Goal: Task Accomplishment & Management: Manage account settings

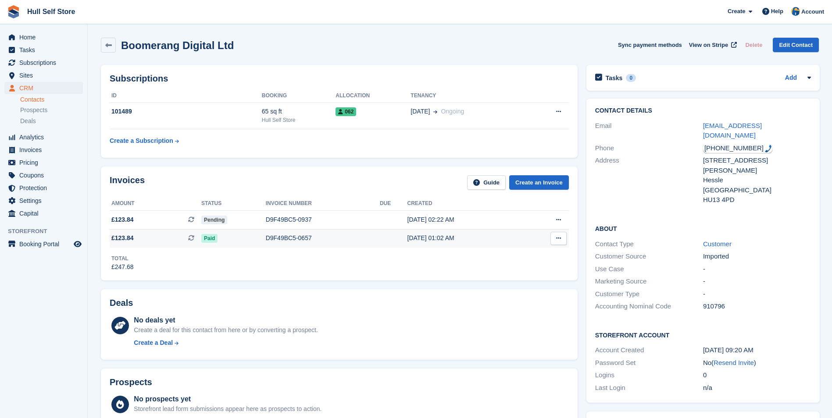
click at [338, 235] on div "D9F49BC5-0657" at bounding box center [323, 238] width 114 height 9
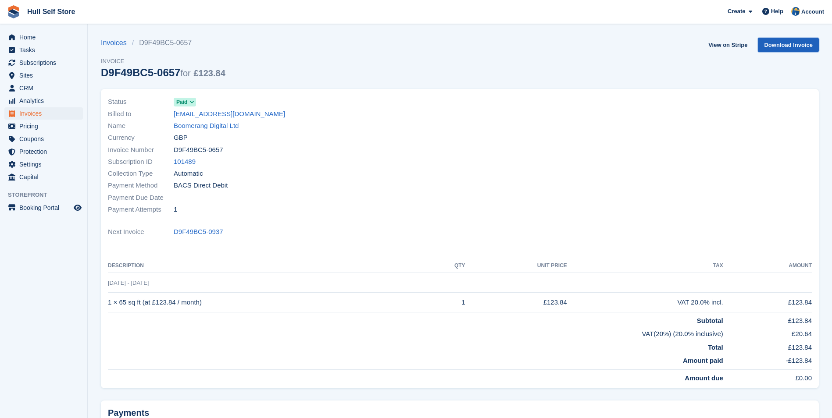
click at [796, 39] on link "Download Invoice" at bounding box center [787, 45] width 61 height 14
click at [737, 44] on link "View on Stripe" at bounding box center [727, 45] width 46 height 14
